Goal: Information Seeking & Learning: Learn about a topic

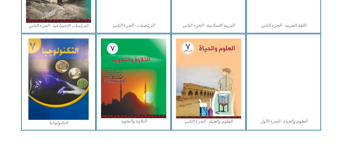
scroll to position [335, 0]
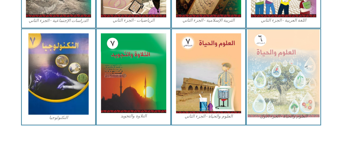
click at [287, 69] on img at bounding box center [284, 73] width 72 height 88
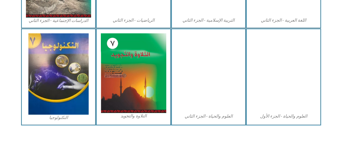
scroll to position [334, 0]
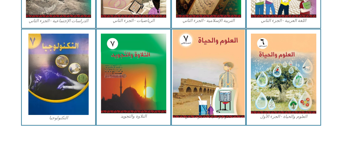
click at [213, 63] on img at bounding box center [209, 73] width 72 height 88
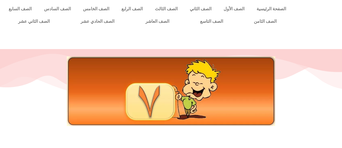
scroll to position [1, 0]
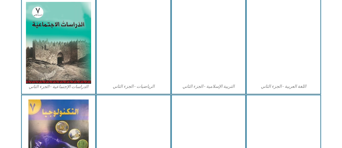
scroll to position [278, 0]
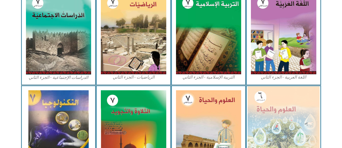
click at [269, 109] on img at bounding box center [284, 130] width 72 height 88
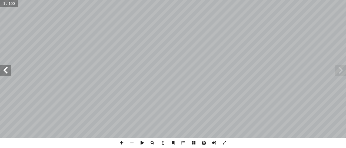
click at [7, 70] on span at bounding box center [5, 70] width 11 height 11
click at [5, 69] on span at bounding box center [5, 70] width 11 height 11
click at [5, 67] on span at bounding box center [5, 70] width 11 height 11
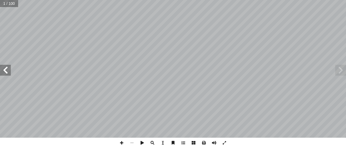
click at [7, 65] on span at bounding box center [5, 70] width 11 height 11
click at [6, 66] on span at bounding box center [5, 70] width 11 height 11
click at [5, 66] on span at bounding box center [5, 70] width 11 height 11
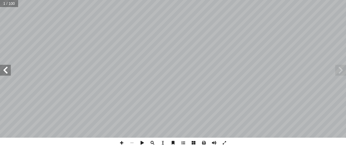
click at [5, 66] on span at bounding box center [5, 70] width 11 height 11
click at [5, 69] on span at bounding box center [5, 70] width 11 height 11
click at [8, 68] on span at bounding box center [5, 70] width 11 height 11
click at [7, 69] on span at bounding box center [5, 70] width 11 height 11
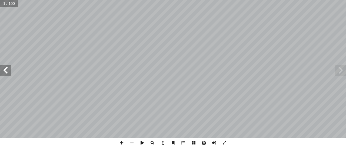
click at [7, 69] on span at bounding box center [5, 70] width 11 height 11
click at [7, 70] on span at bounding box center [5, 70] width 11 height 11
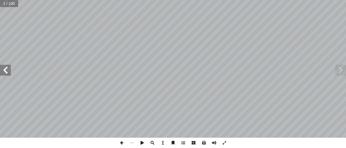
click at [6, 70] on span at bounding box center [5, 70] width 11 height 11
click at [341, 70] on span at bounding box center [340, 70] width 11 height 11
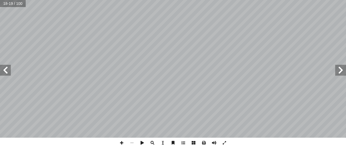
click at [341, 70] on span at bounding box center [340, 70] width 11 height 11
click at [344, 66] on span at bounding box center [340, 70] width 11 height 11
click at [341, 69] on span at bounding box center [340, 70] width 11 height 11
click at [5, 71] on span at bounding box center [5, 70] width 11 height 11
